Goal: Task Accomplishment & Management: Manage account settings

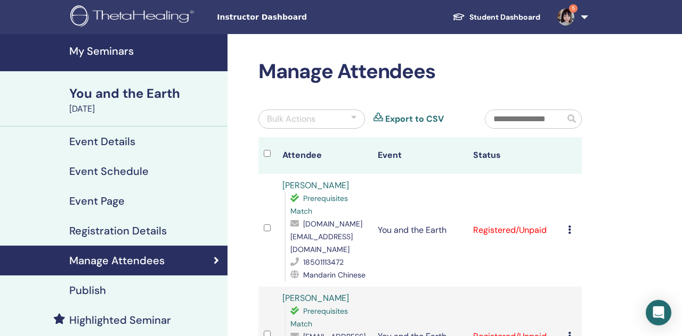
click at [135, 48] on h4 "My Seminars" at bounding box center [145, 51] width 152 height 13
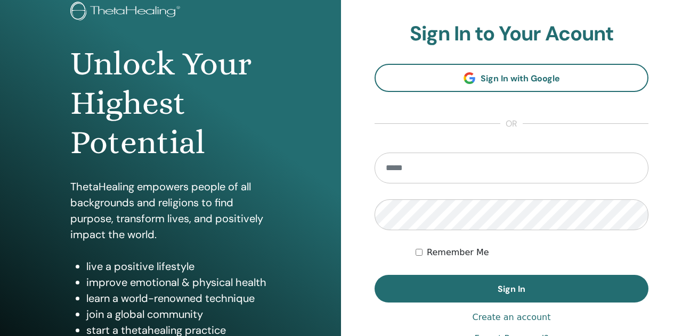
scroll to position [131, 0]
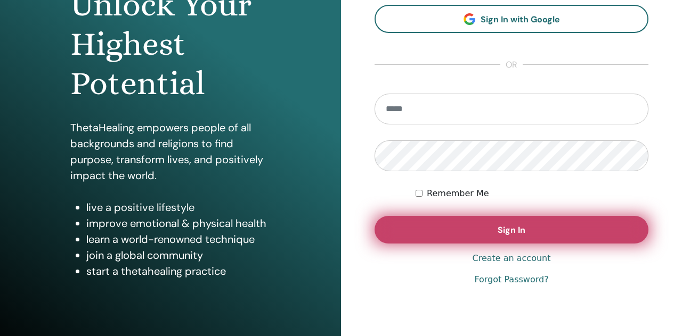
type input "**********"
click at [395, 236] on button "Sign In" at bounding box center [511, 230] width 274 height 28
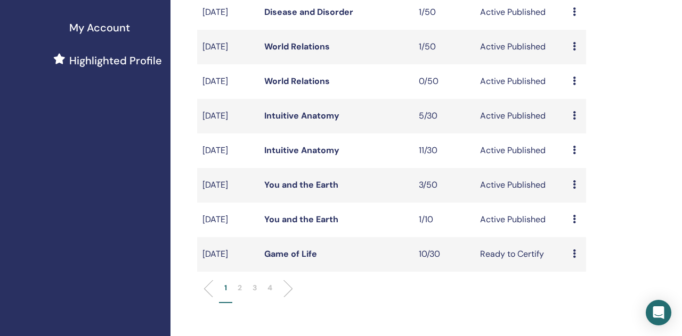
scroll to position [288, 0]
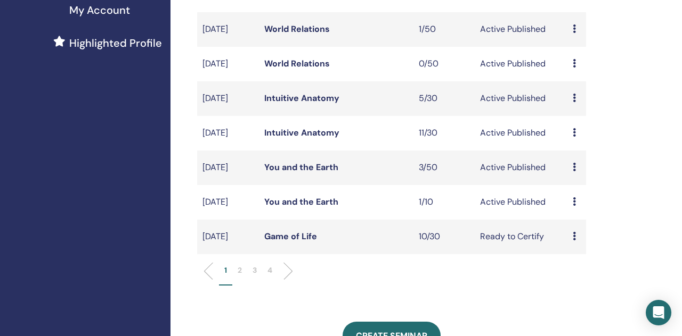
click at [298, 208] on link "You and the Earth" at bounding box center [301, 201] width 74 height 11
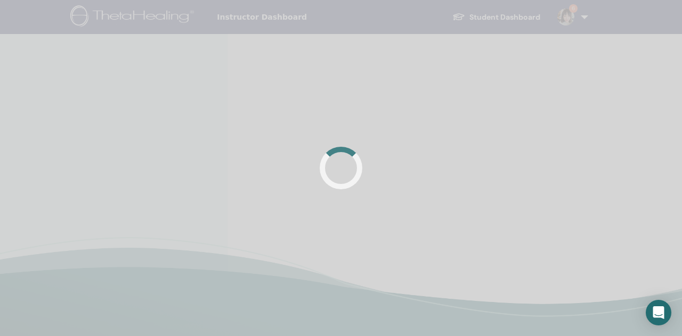
scroll to position [38, 0]
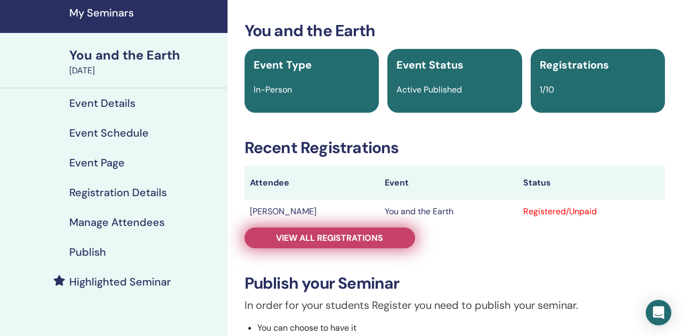
click at [300, 240] on span "View all registrations" at bounding box center [329, 238] width 107 height 11
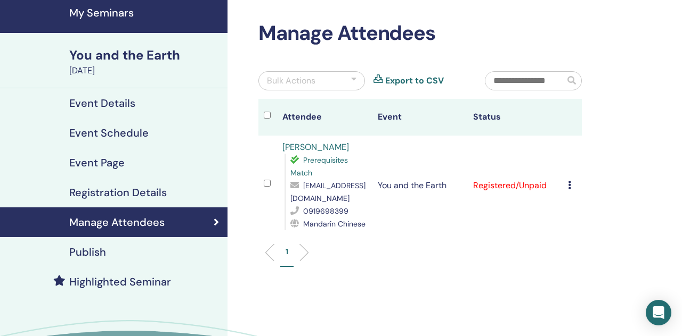
click at [570, 186] on icon at bounding box center [569, 185] width 3 height 9
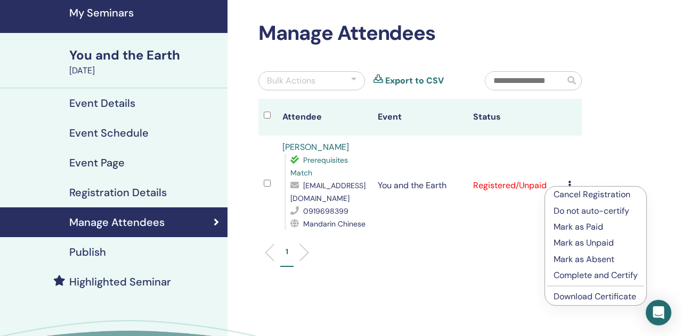
click at [573, 296] on link "Download Certificate" at bounding box center [594, 296] width 83 height 11
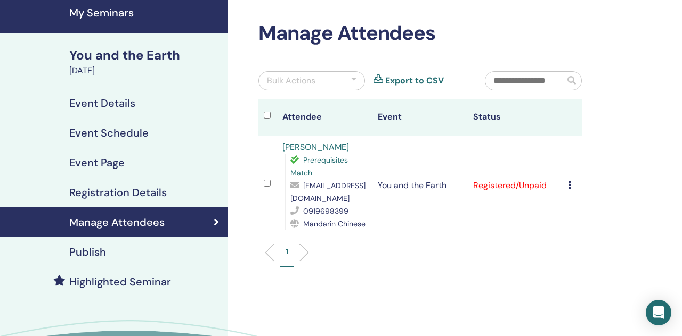
drag, startPoint x: 280, startPoint y: 145, endPoint x: 363, endPoint y: 149, distance: 83.2
click at [363, 149] on td "[PERSON_NAME] Prerequisites Match [EMAIL_ADDRESS][DOMAIN_NAME] 0919698399 Manda…" at bounding box center [324, 186] width 95 height 100
copy link "[PERSON_NAME]"
click at [568, 186] on icon at bounding box center [569, 185] width 3 height 9
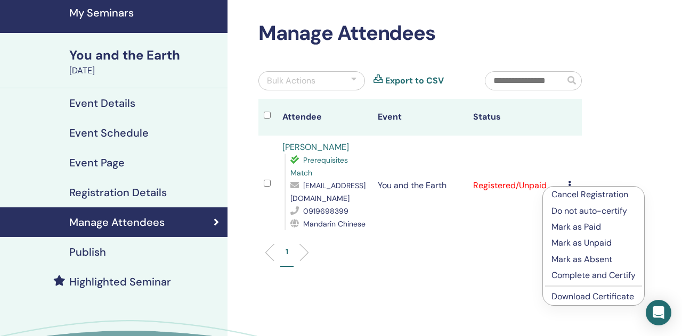
click at [567, 298] on link "Download Certificate" at bounding box center [592, 296] width 83 height 11
